Goal: Navigation & Orientation: Find specific page/section

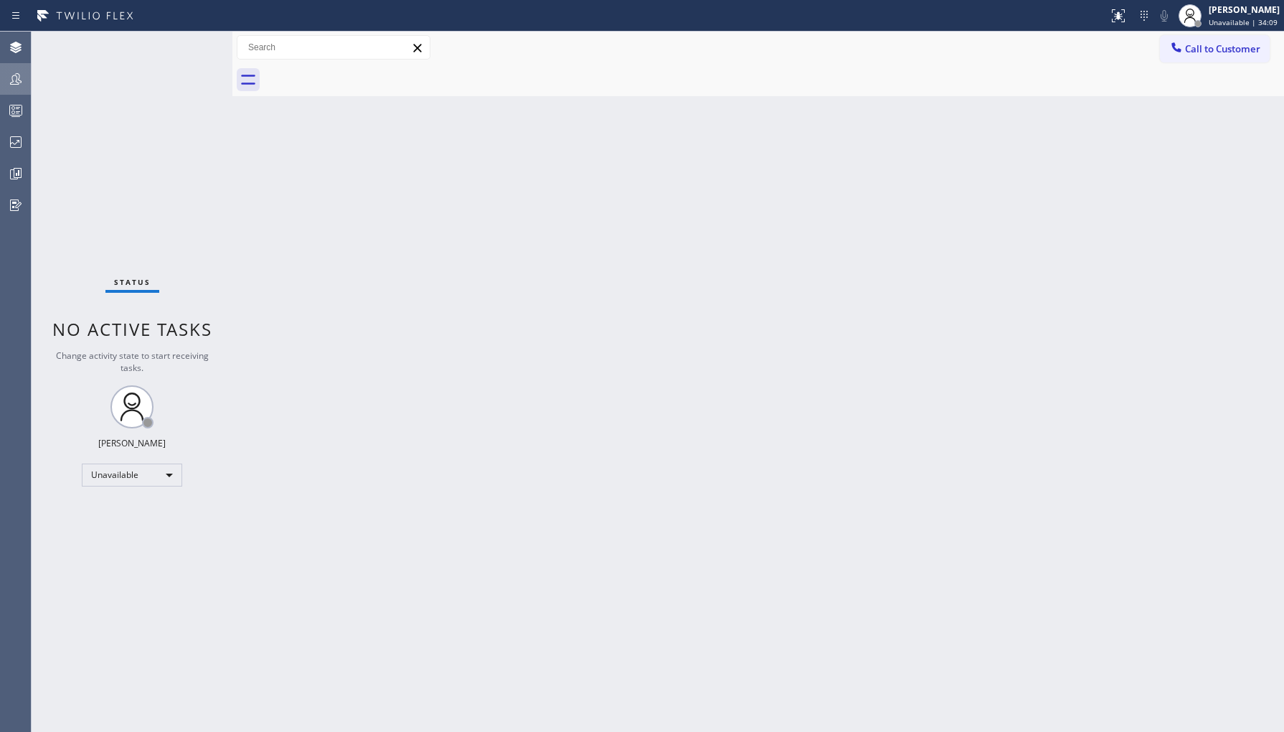
click at [12, 76] on icon at bounding box center [15, 78] width 11 height 11
click at [17, 141] on icon at bounding box center [15, 141] width 17 height 17
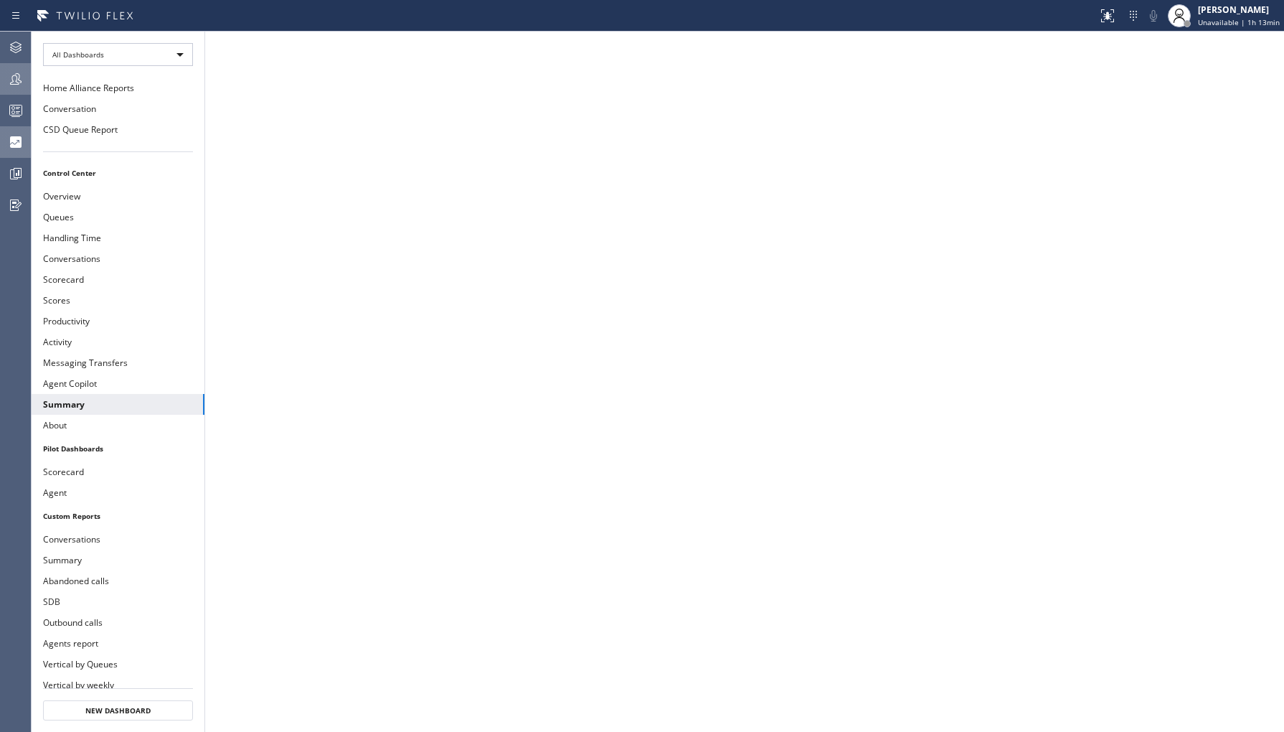
click at [11, 70] on icon at bounding box center [15, 78] width 17 height 17
